Goal: Information Seeking & Learning: Learn about a topic

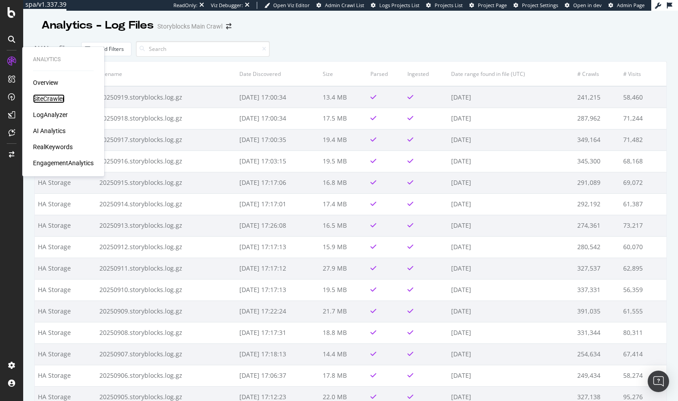
click at [59, 97] on div "SiteCrawler" at bounding box center [49, 98] width 32 height 9
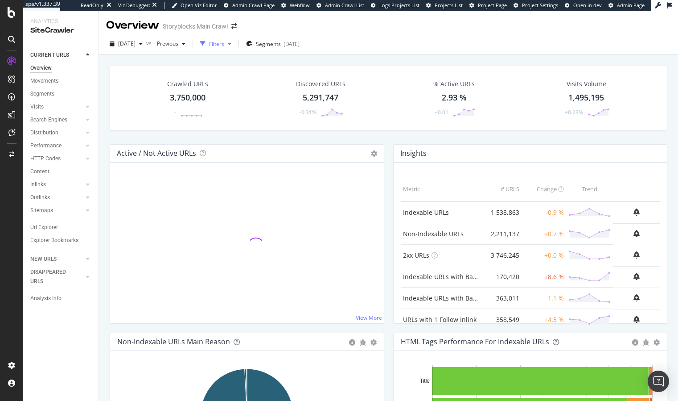
click at [224, 42] on div "Filters" at bounding box center [216, 44] width 15 height 8
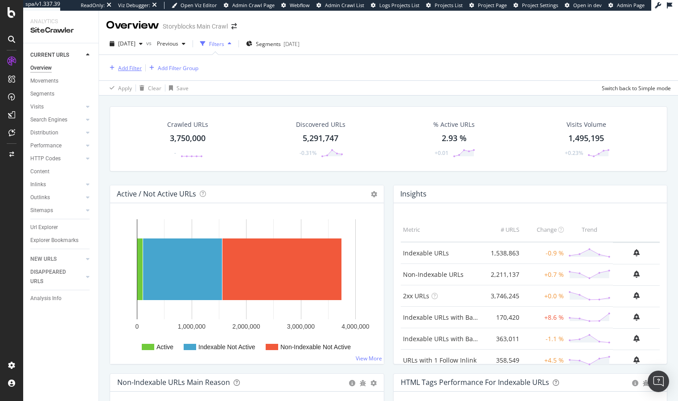
click at [129, 62] on button "Add Filter" at bounding box center [124, 67] width 36 height 11
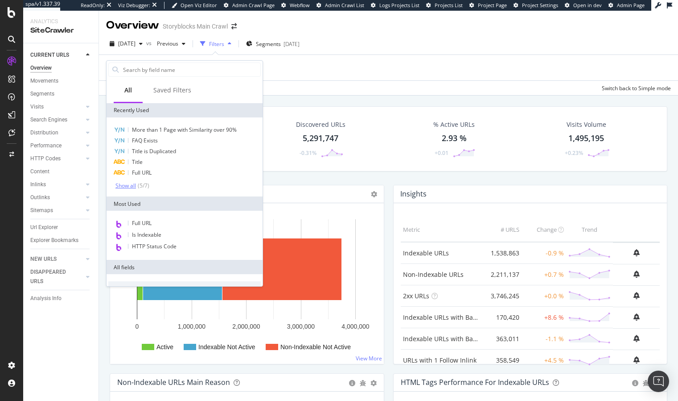
click at [132, 183] on div "Show all" at bounding box center [126, 185] width 21 height 6
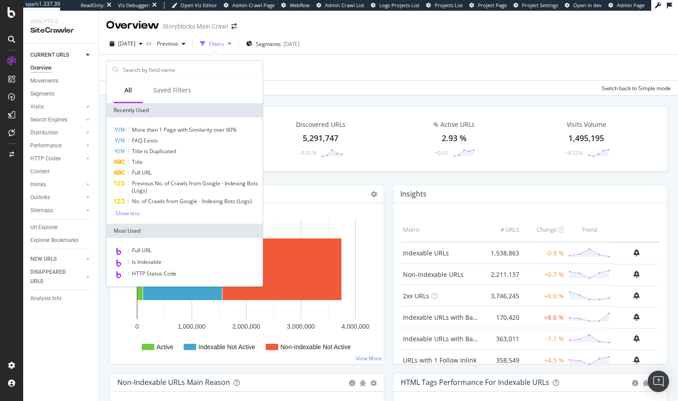
drag, startPoint x: 165, startPoint y: 264, endPoint x: 179, endPoint y: 200, distance: 64.7
click at [165, 264] on div "Is Indexable" at bounding box center [184, 262] width 153 height 12
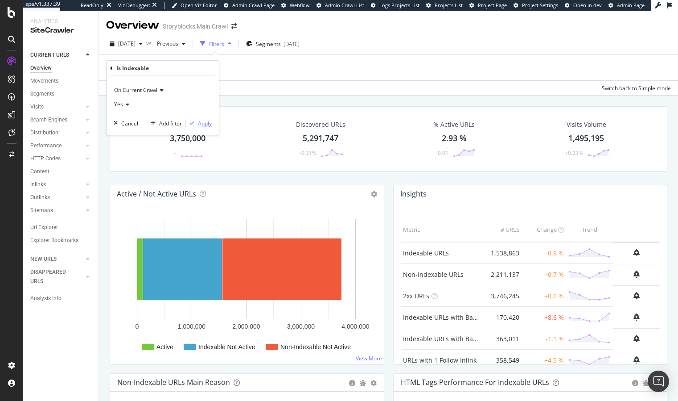
drag, startPoint x: 200, startPoint y: 122, endPoint x: 143, endPoint y: 104, distance: 60.2
click at [200, 122] on div "Apply" at bounding box center [205, 124] width 14 height 8
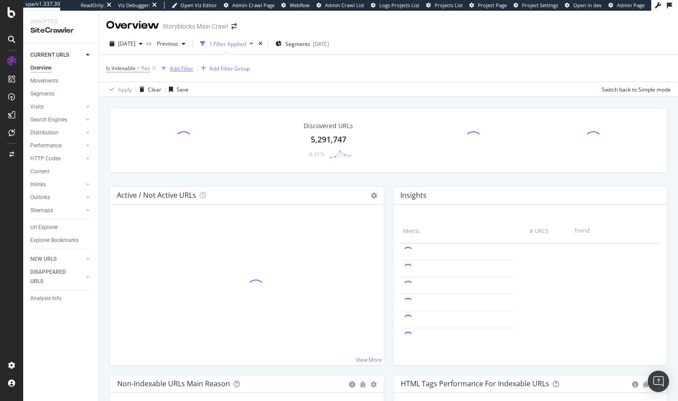
click at [187, 68] on div "Add Filter" at bounding box center [182, 69] width 24 height 8
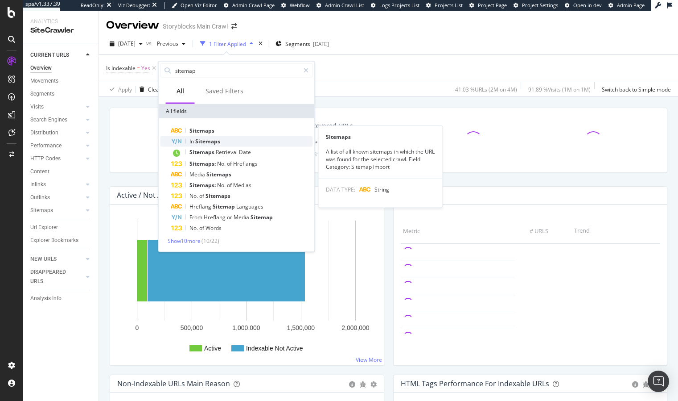
type input "sitemap"
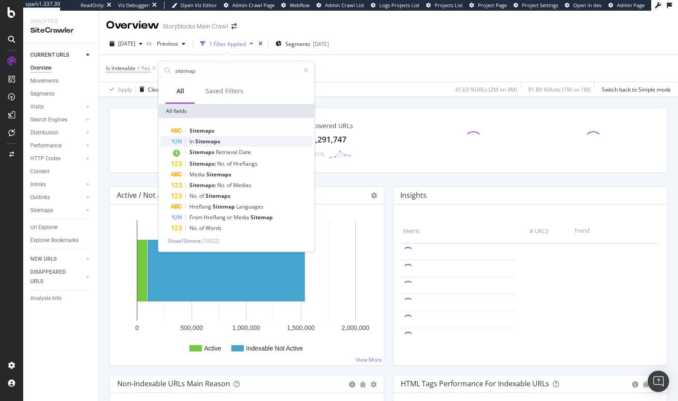
click at [195, 139] on span "Sitemaps" at bounding box center [207, 141] width 25 height 8
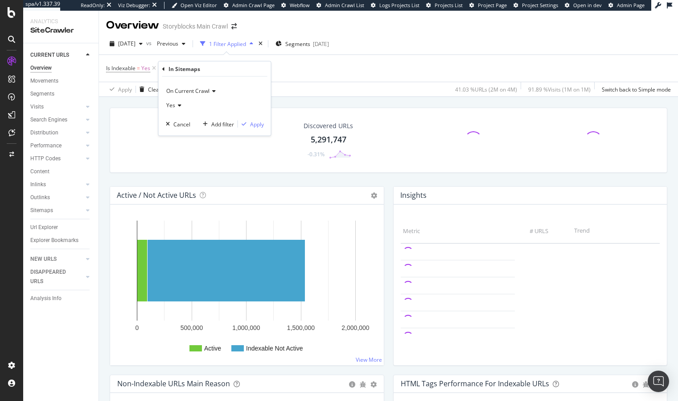
drag, startPoint x: 172, startPoint y: 100, endPoint x: 176, endPoint y: 106, distance: 7.0
click at [172, 100] on div "Yes" at bounding box center [215, 105] width 98 height 14
drag, startPoint x: 186, startPoint y: 135, endPoint x: 191, endPoint y: 134, distance: 4.9
click at [186, 135] on div "No" at bounding box center [215, 135] width 95 height 12
click at [256, 124] on div "Apply" at bounding box center [257, 124] width 14 height 8
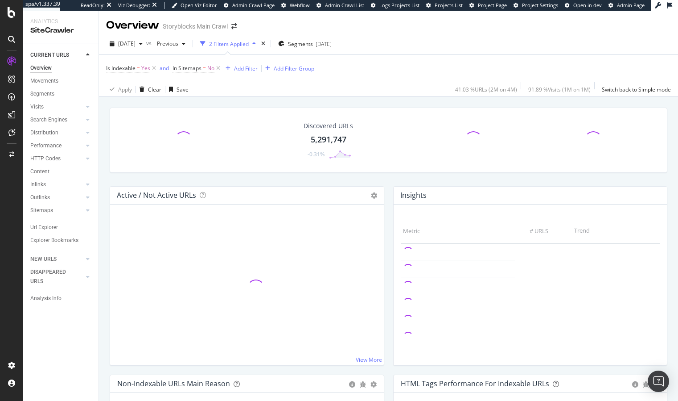
click at [254, 100] on div "Discovered URLs 5,291,747 -0.31% Active / Not Active URLs Chart (by Value) Char…" at bounding box center [388, 292] width 579 height 390
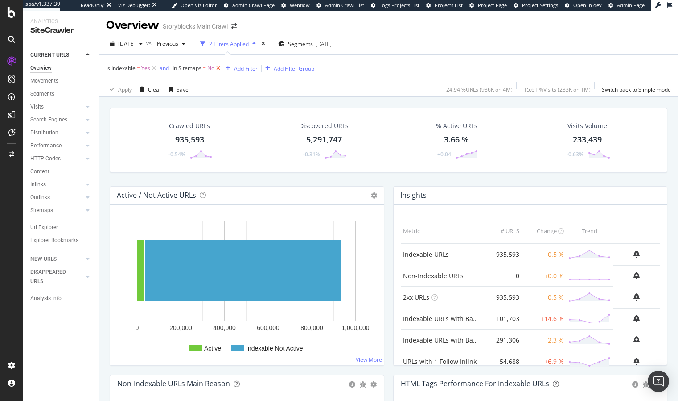
click at [221, 69] on icon at bounding box center [219, 68] width 8 height 9
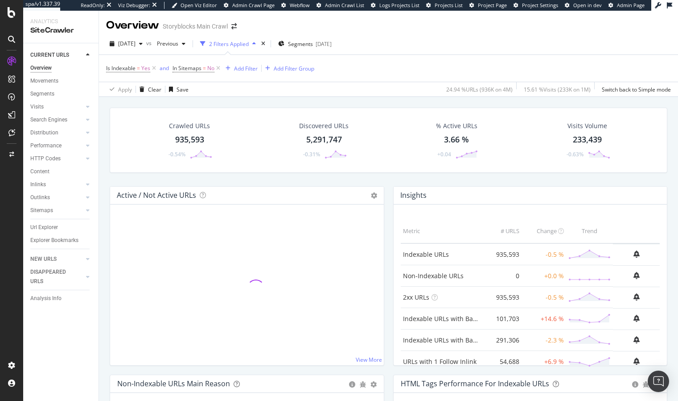
click at [103, 140] on div "Crawled URLs 935,593 -0.54% Discovered URLs 5,291,747 -0.31% % Active URLs 3.66…" at bounding box center [388, 292] width 579 height 390
drag, startPoint x: 153, startPoint y: 104, endPoint x: 107, endPoint y: 153, distance: 66.3
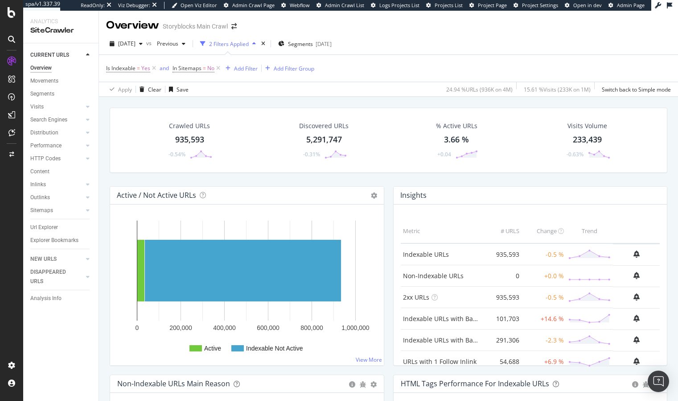
drag, startPoint x: 221, startPoint y: 69, endPoint x: 91, endPoint y: 195, distance: 181.0
click at [220, 69] on icon at bounding box center [219, 68] width 8 height 9
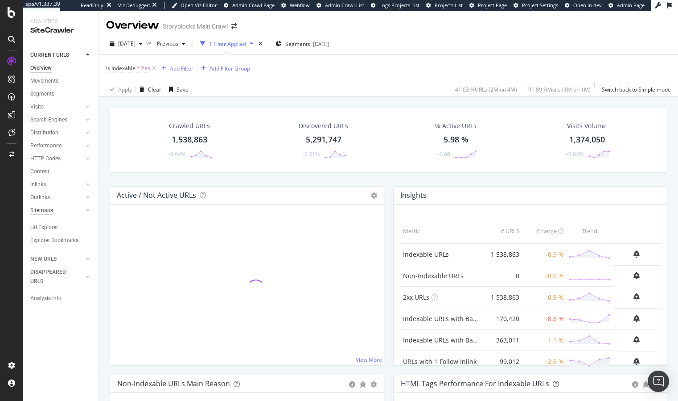
click at [46, 209] on div "Sitemaps" at bounding box center [41, 210] width 23 height 9
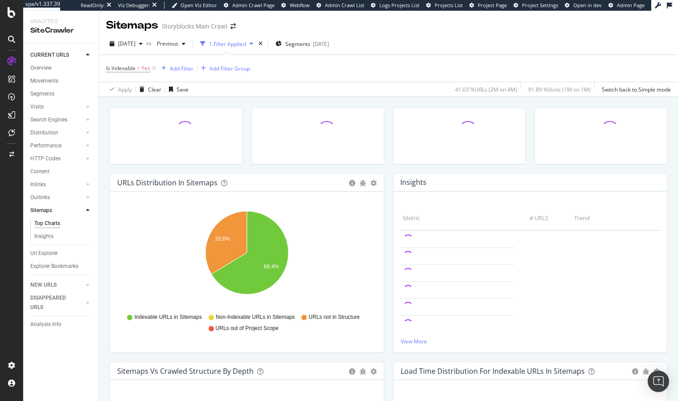
click at [105, 131] on div "URLs Distribution in Sitemaps Pie Table Export as CSV Add to Custom Report Hold…" at bounding box center [388, 292] width 579 height 390
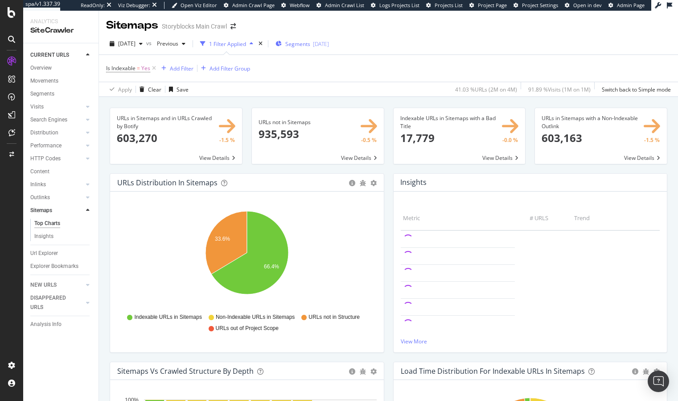
click at [307, 45] on span "Segments" at bounding box center [297, 44] width 25 height 8
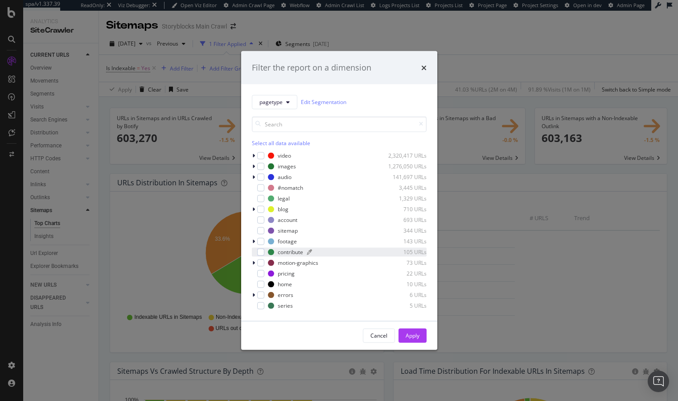
drag, startPoint x: 261, startPoint y: 157, endPoint x: 352, endPoint y: 252, distance: 131.5
click at [261, 157] on div "modal" at bounding box center [260, 155] width 7 height 7
click at [420, 337] on button "Apply" at bounding box center [413, 335] width 28 height 14
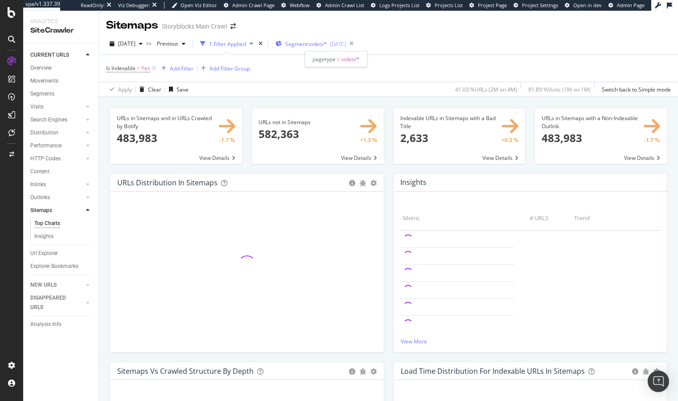
click at [326, 43] on span "Segment: video/*" at bounding box center [306, 44] width 42 height 8
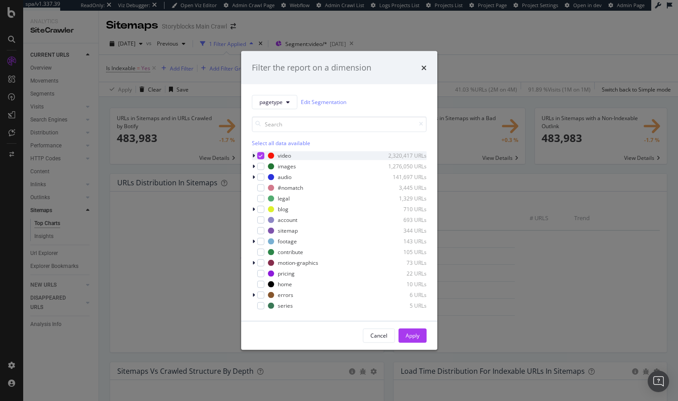
click at [261, 155] on icon "modal" at bounding box center [261, 155] width 4 height 4
click at [260, 169] on div "modal" at bounding box center [260, 165] width 7 height 7
drag, startPoint x: 417, startPoint y: 334, endPoint x: 410, endPoint y: 326, distance: 10.5
click at [417, 334] on div "Apply" at bounding box center [413, 335] width 14 height 8
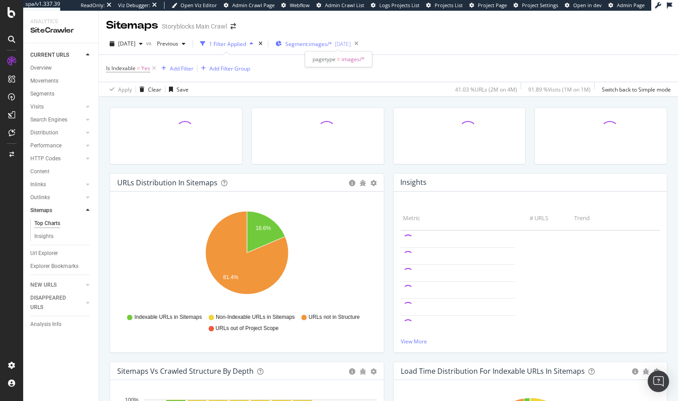
click at [332, 41] on span "Segment: images/*" at bounding box center [308, 44] width 47 height 8
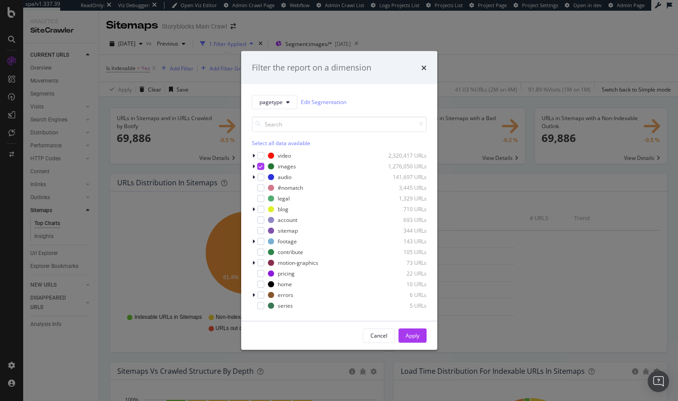
click at [352, 37] on div "Filter the report on a dimension pagetype Edit Segmentation Select all data ava…" at bounding box center [339, 200] width 678 height 401
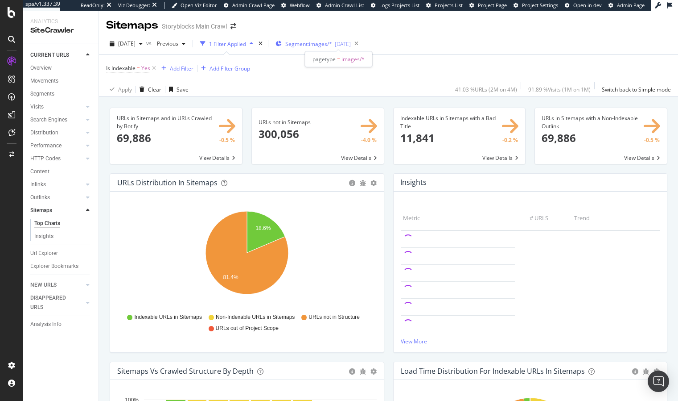
click at [332, 41] on span "Segment: images/*" at bounding box center [308, 44] width 47 height 8
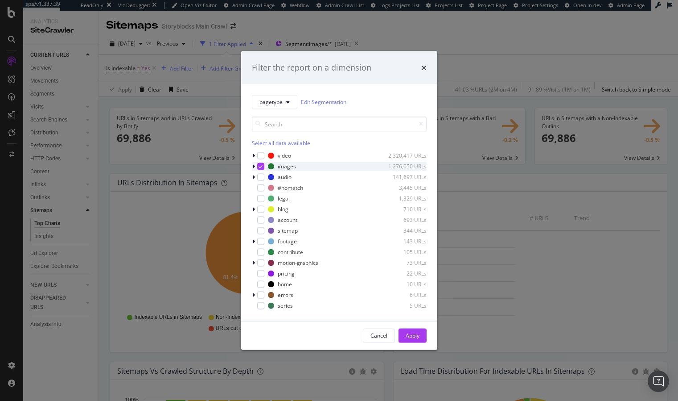
click at [262, 164] on icon "modal" at bounding box center [261, 166] width 4 height 4
click at [261, 150] on div "Select all data available video 2,320,417 URLs images 1,276,050 URLs audio 141,…" at bounding box center [339, 213] width 175 height 194
drag, startPoint x: 262, startPoint y: 155, endPoint x: 279, endPoint y: 179, distance: 29.3
click at [262, 155] on div "modal" at bounding box center [260, 155] width 7 height 7
drag, startPoint x: 409, startPoint y: 339, endPoint x: 397, endPoint y: 325, distance: 17.7
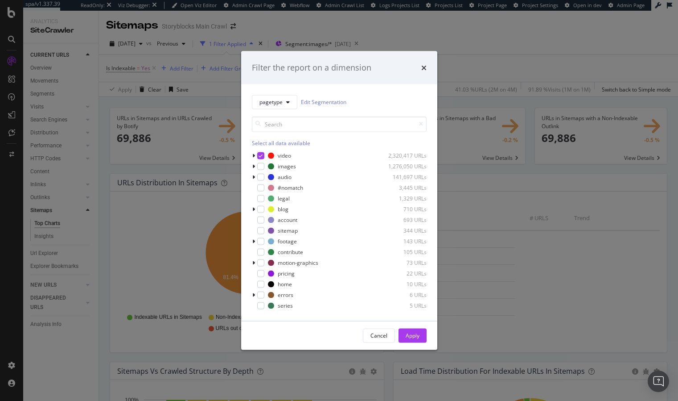
click at [409, 339] on div "Apply" at bounding box center [413, 335] width 14 height 8
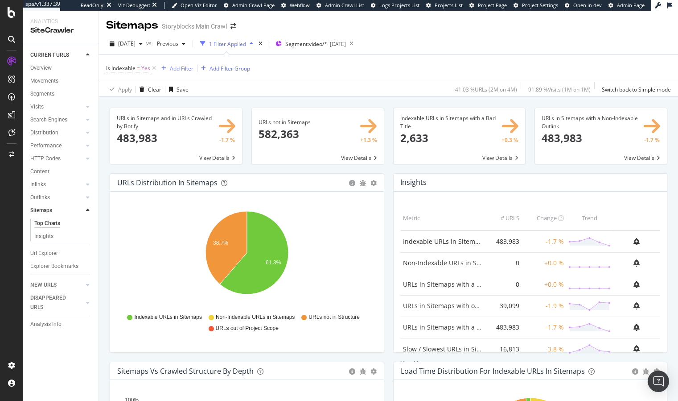
drag, startPoint x: 331, startPoint y: 99, endPoint x: 331, endPoint y: 104, distance: 4.5
click at [331, 99] on div "URLs in Sitemaps and in URLs Crawled by Botify × Close Chart main-metric-sitema…" at bounding box center [388, 292] width 579 height 390
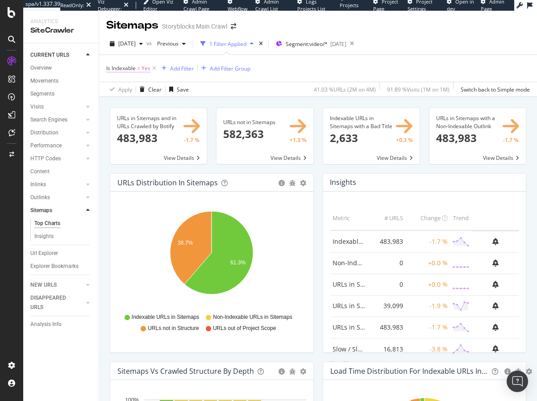
drag, startPoint x: 65, startPoint y: 124, endPoint x: 127, endPoint y: 83, distance: 74.1
click at [65, 124] on div "Search Engines" at bounding box center [48, 119] width 37 height 9
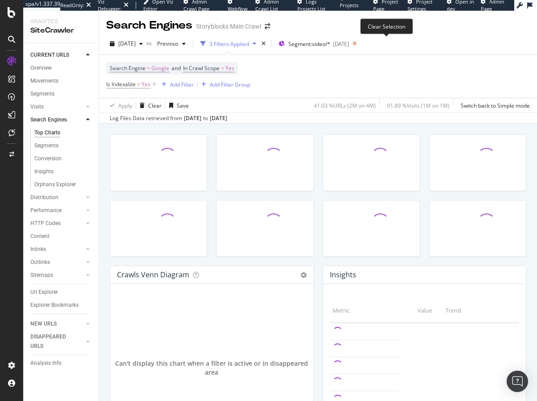
click at [360, 43] on icon at bounding box center [354, 43] width 11 height 12
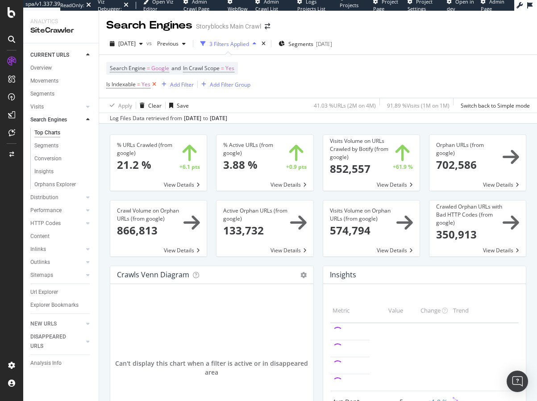
click at [155, 84] on icon at bounding box center [154, 84] width 8 height 9
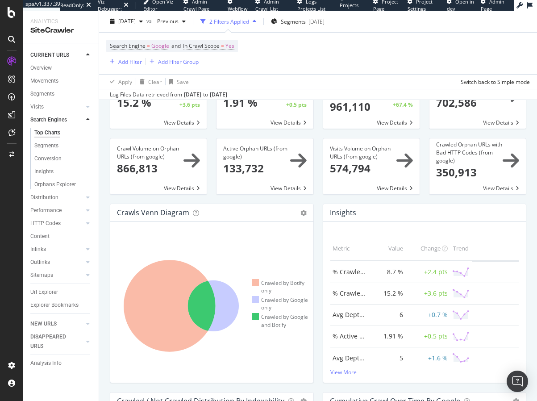
scroll to position [62, 0]
